Goal: Task Accomplishment & Management: Complete application form

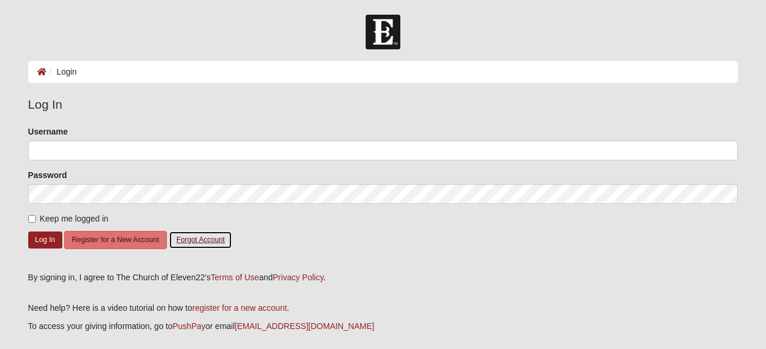
click at [181, 242] on button "Forgot Account" at bounding box center [201, 240] width 64 height 18
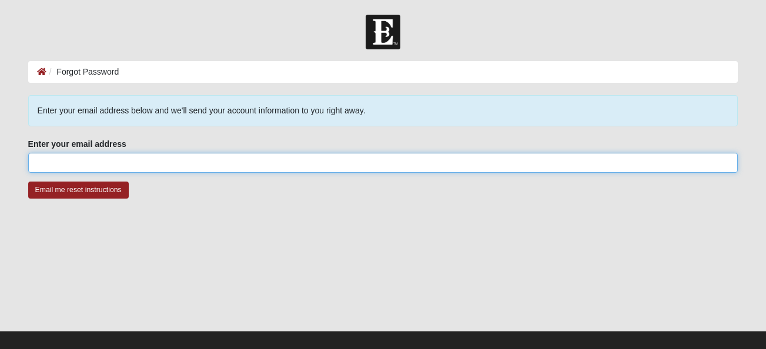
click at [197, 163] on input "Enter your email address" at bounding box center [383, 163] width 710 height 20
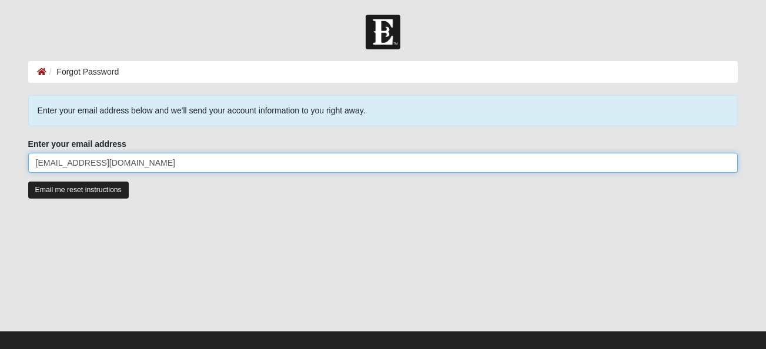
type input "kblomberg0101@gmail.com"
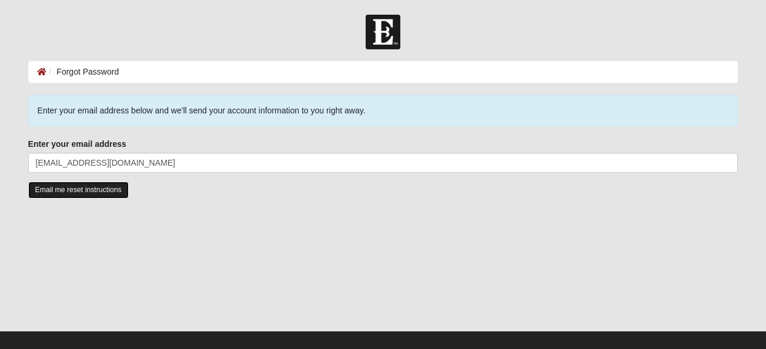
click at [105, 191] on input "Email me reset instructions" at bounding box center [78, 190] width 101 height 17
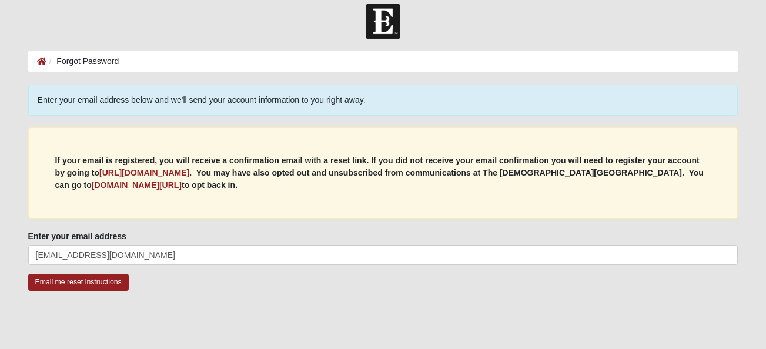
scroll to position [12, 0]
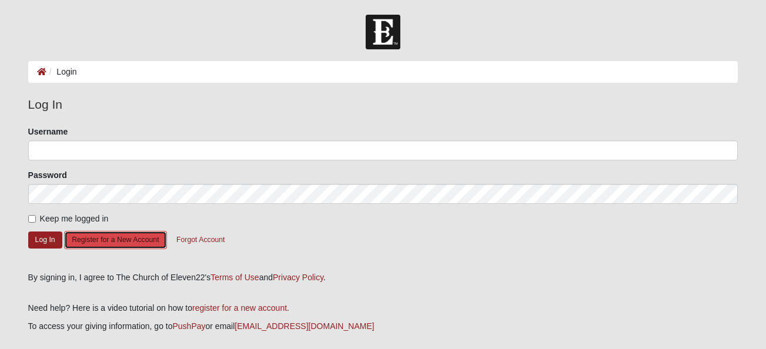
click at [84, 239] on button "Register for a New Account" at bounding box center [115, 240] width 102 height 18
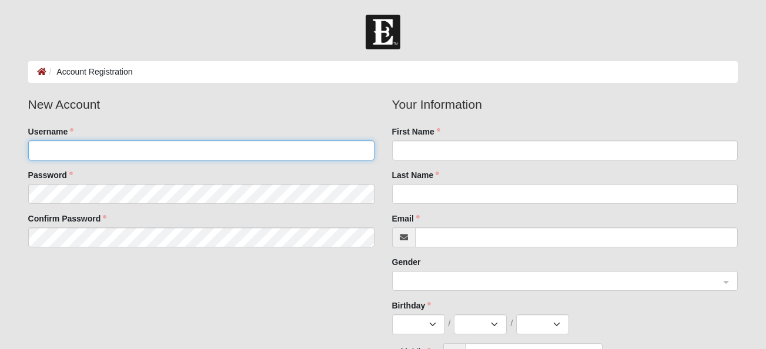
click at [113, 155] on input "Username" at bounding box center [201, 151] width 346 height 20
type input "kblomberg0101"
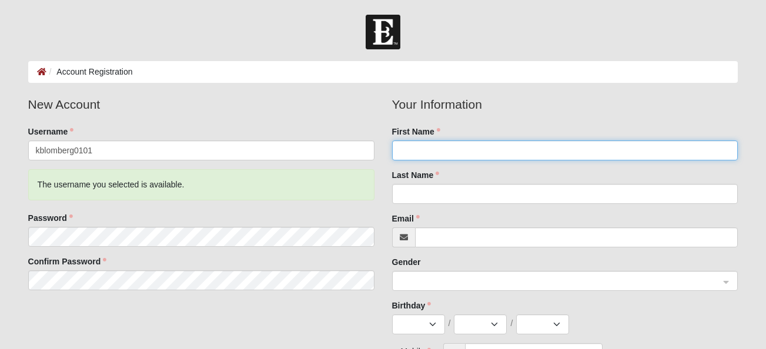
click at [469, 153] on input "First Name" at bounding box center [565, 151] width 346 height 20
type input "Kristin"
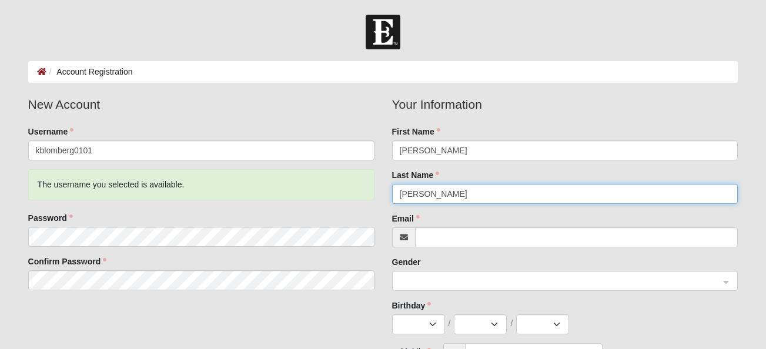
type input "Blomberg"
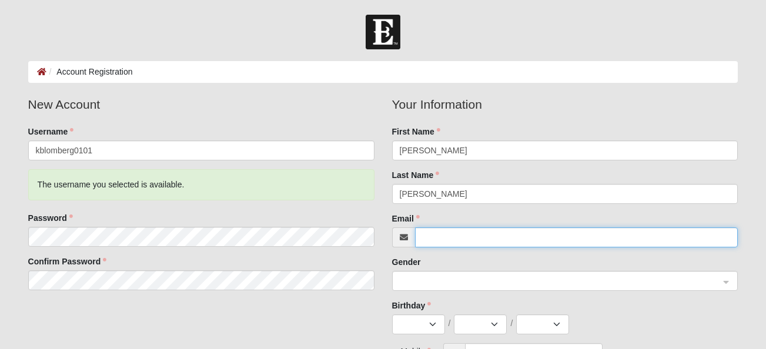
click at [451, 234] on input "Email" at bounding box center [576, 238] width 323 height 20
click at [451, 238] on input "Email" at bounding box center [576, 238] width 323 height 20
type input "[EMAIL_ADDRESS][DOMAIN_NAME]"
click at [456, 285] on span at bounding box center [560, 281] width 320 height 13
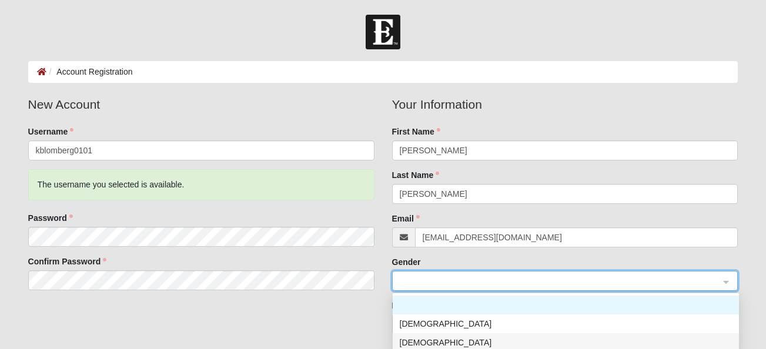
click at [426, 338] on div "[DEMOGRAPHIC_DATA]" at bounding box center [566, 342] width 332 height 13
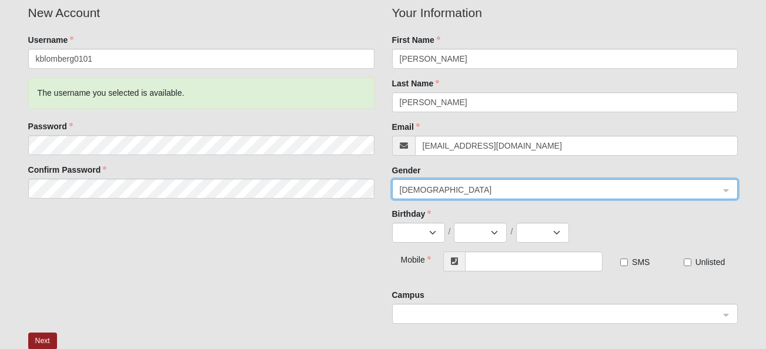
scroll to position [123, 0]
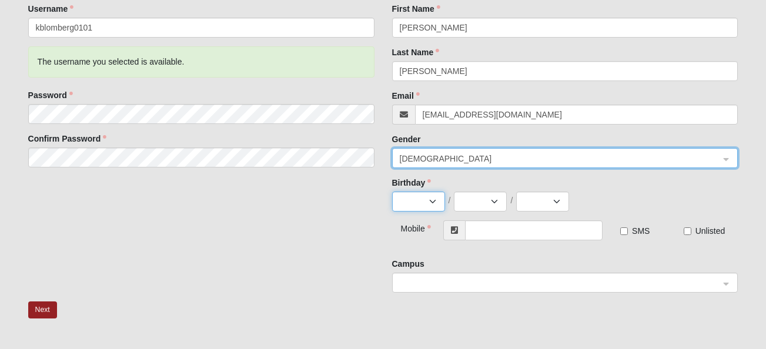
click at [427, 207] on select "Jan Feb Mar Apr May Jun Jul Aug Sep Oct Nov Dec" at bounding box center [418, 202] width 53 height 20
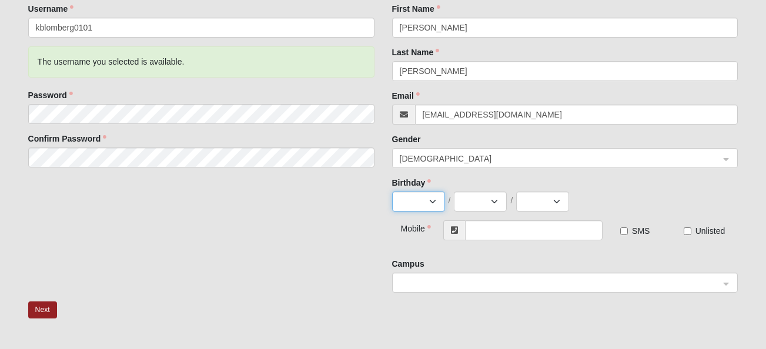
select select "1"
click at [392, 192] on select "Jan Feb Mar Apr May Jun Jul Aug Sep Oct Nov Dec" at bounding box center [418, 202] width 53 height 20
click at [469, 198] on select "1 2 3 4 5 6 7 8 9 10 11 12 13 14 15 16 17 18 19 20 21 22 23 24 25 26 27 28 29 3…" at bounding box center [480, 202] width 53 height 20
select select "1"
click at [454, 192] on select "1 2 3 4 5 6 7 8 9 10 11 12 13 14 15 16 17 18 19 20 21 22 23 24 25 26 27 28 29 3…" at bounding box center [480, 202] width 53 height 20
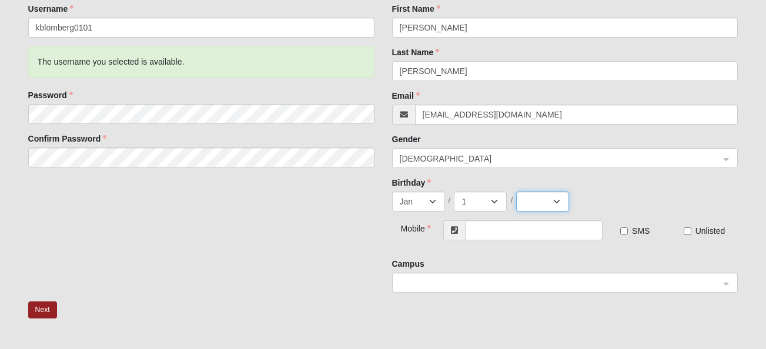
click at [528, 201] on select "2025 2024 2023 2022 2021 2020 2019 2018 2017 2016 2015 2014 2013 2012 2011 2010…" at bounding box center [542, 202] width 53 height 20
select select "1985"
click at [516, 192] on select "2025 2024 2023 2022 2021 2020 2019 2018 2017 2016 2015 2014 2013 2012 2011 2010…" at bounding box center [542, 202] width 53 height 20
click at [490, 229] on input "text" at bounding box center [534, 231] width 138 height 20
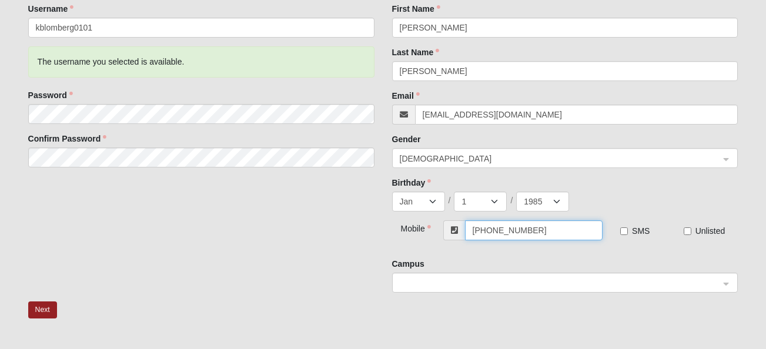
click at [495, 284] on span at bounding box center [560, 283] width 320 height 13
type input "[PHONE_NUMBER]"
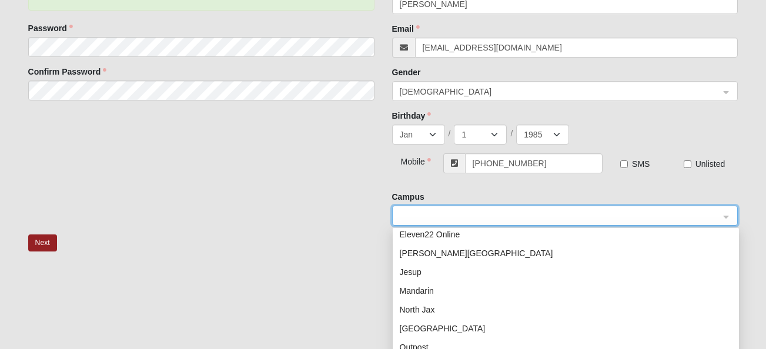
scroll to position [44, 0]
click at [435, 287] on div "Mandarin" at bounding box center [566, 290] width 332 height 13
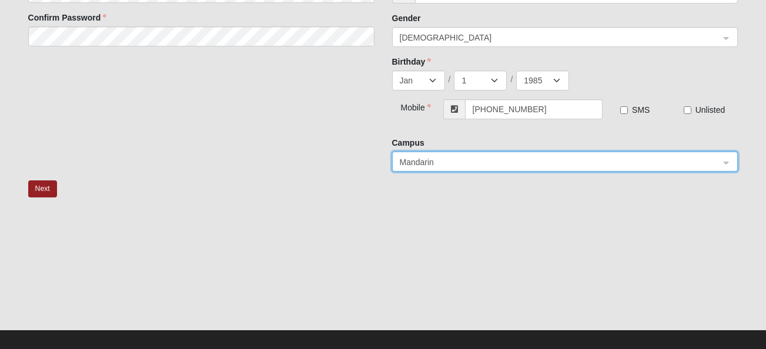
scroll to position [255, 0]
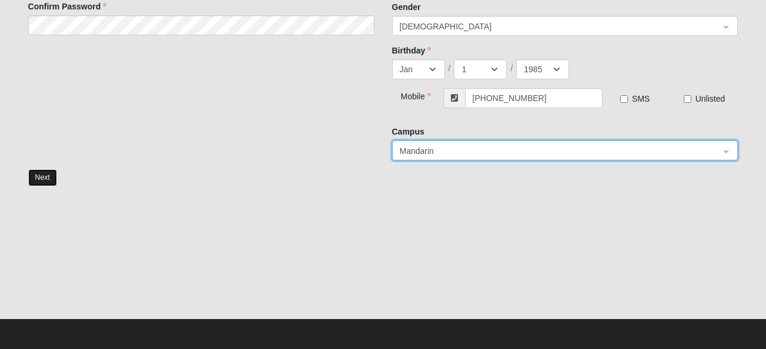
click at [43, 174] on button "Next" at bounding box center [42, 177] width 29 height 17
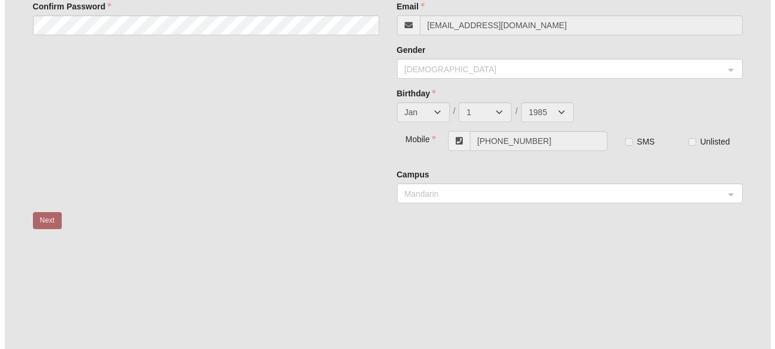
scroll to position [0, 0]
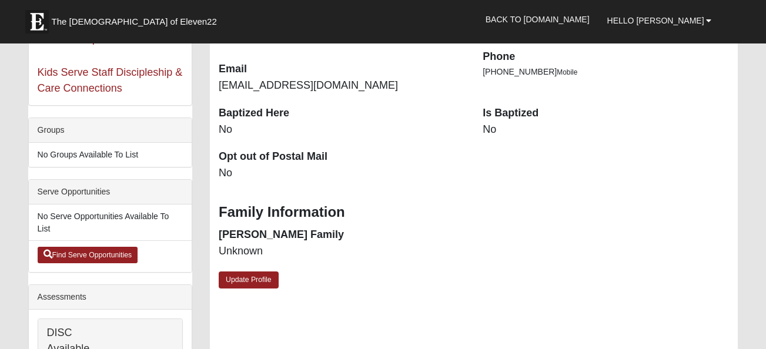
scroll to position [222, 0]
click at [261, 278] on link "Update Profile" at bounding box center [249, 279] width 60 height 17
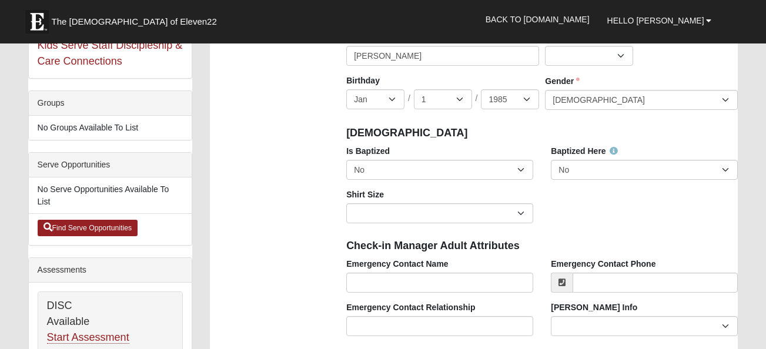
scroll to position [249, 0]
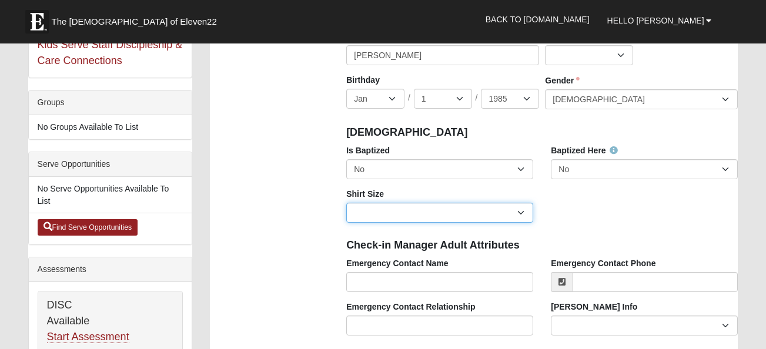
click at [513, 214] on select "Adult Small Adult Medium Adult Large Adult XL Adult XXL Adult 3XL Adult 4XL You…" at bounding box center [439, 213] width 187 height 20
select select "Adult Small"
click at [346, 203] on select "Adult Small Adult Medium Adult Large Adult XL Adult XXL Adult 3XL Adult 4XL You…" at bounding box center [439, 213] width 187 height 20
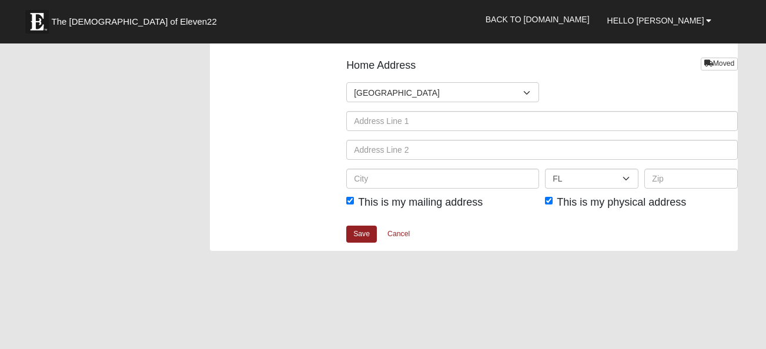
scroll to position [1465, 0]
click at [359, 232] on link "Save" at bounding box center [361, 233] width 31 height 17
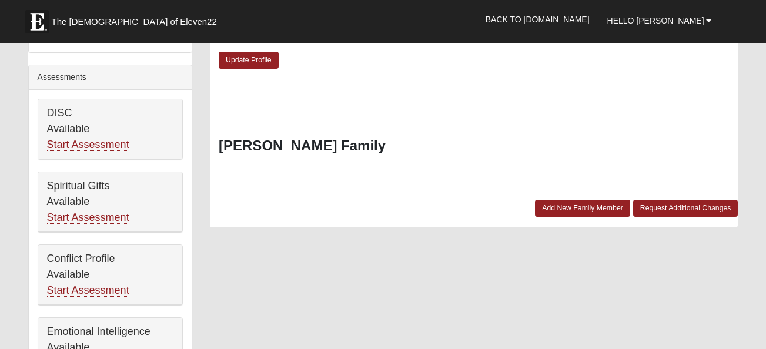
scroll to position [442, 0]
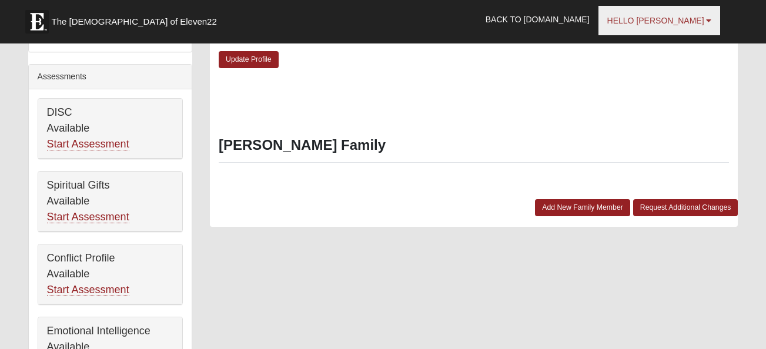
click at [657, 14] on link "Hello [PERSON_NAME]" at bounding box center [660, 20] width 122 height 29
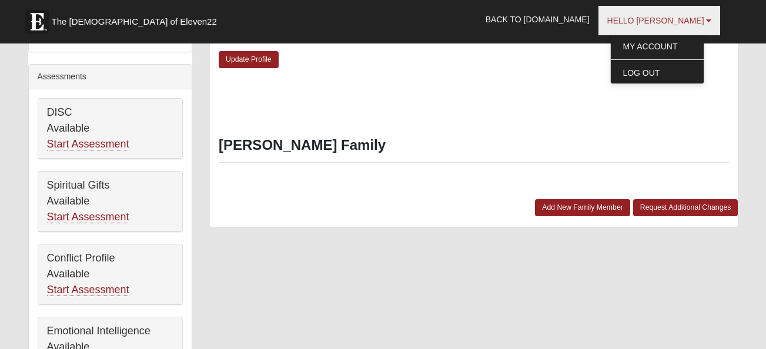
click at [657, 16] on span "Hello Kristin" at bounding box center [655, 20] width 97 height 9
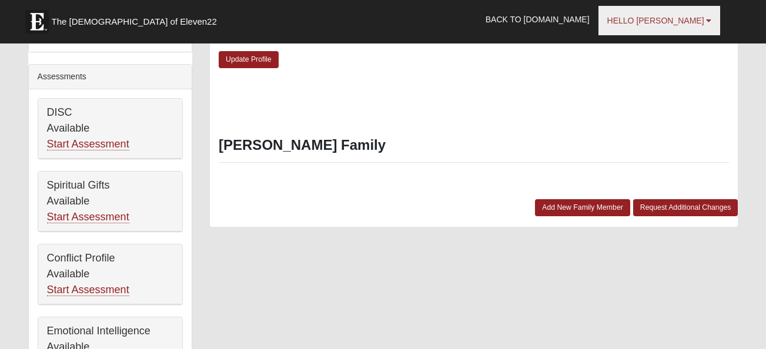
click at [657, 16] on span "Hello Kristin" at bounding box center [655, 20] width 97 height 9
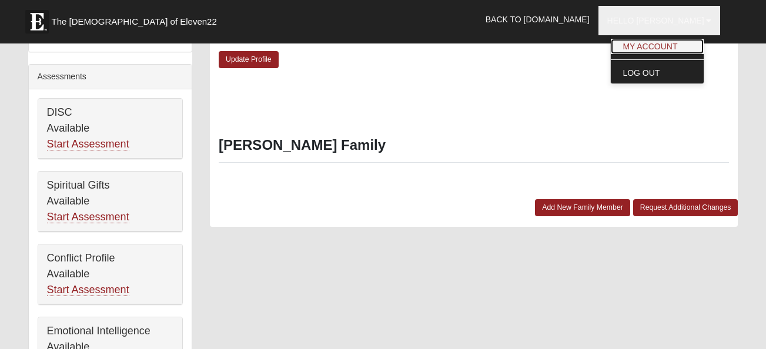
click at [657, 39] on link "My Account" at bounding box center [657, 46] width 93 height 15
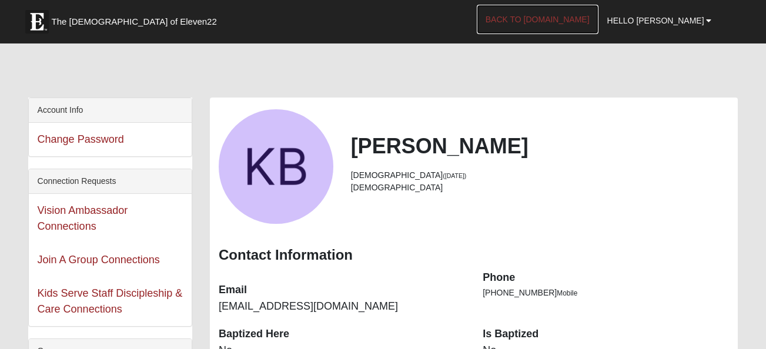
click at [590, 19] on link "Back to [DOMAIN_NAME]" at bounding box center [538, 19] width 122 height 29
